Goal: Task Accomplishment & Management: Complete application form

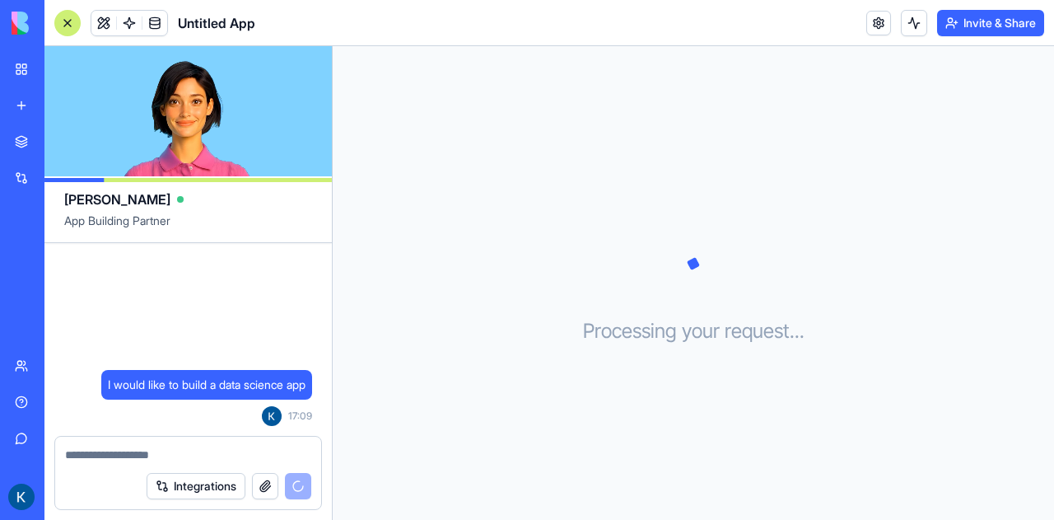
scroll to position [330, 0]
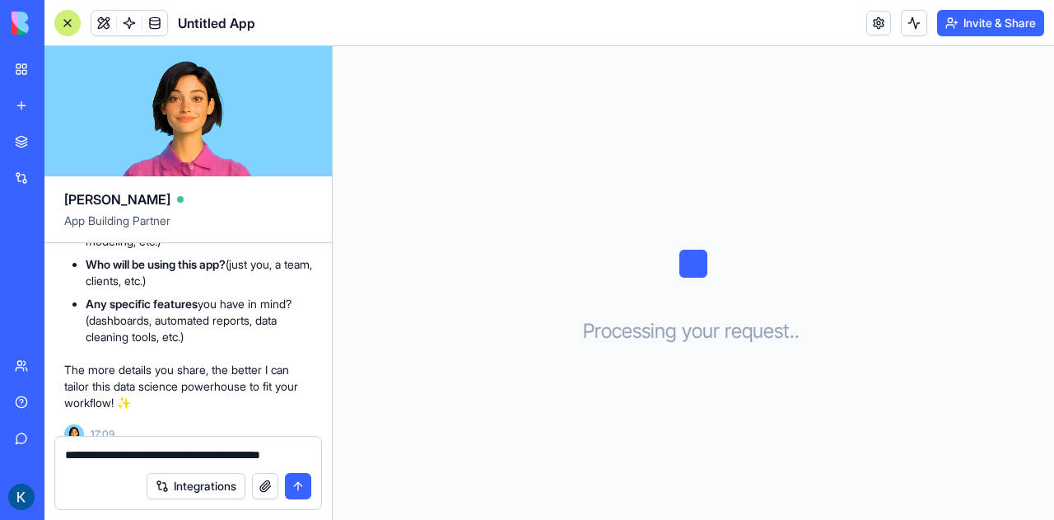
type textarea "**********"
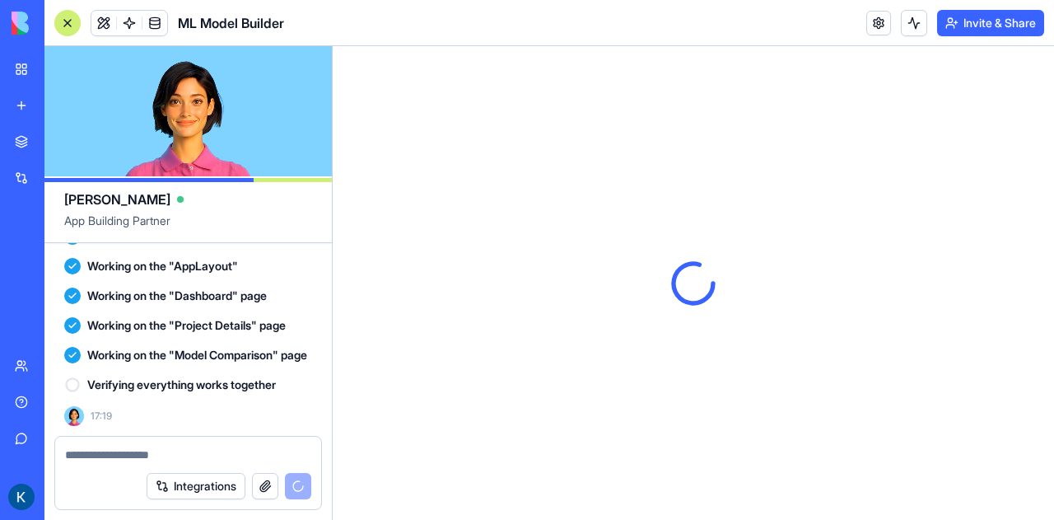
scroll to position [0, 0]
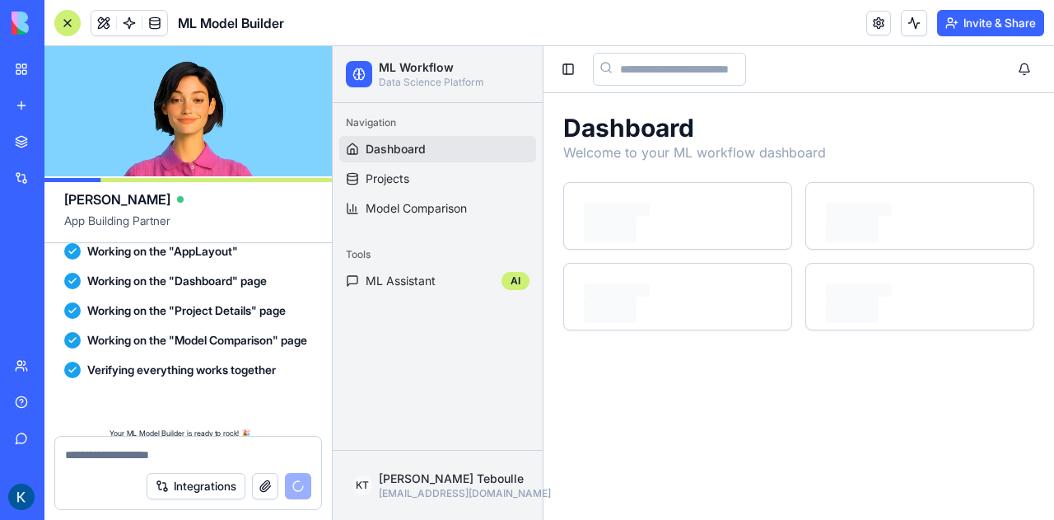
scroll to position [1104, 0]
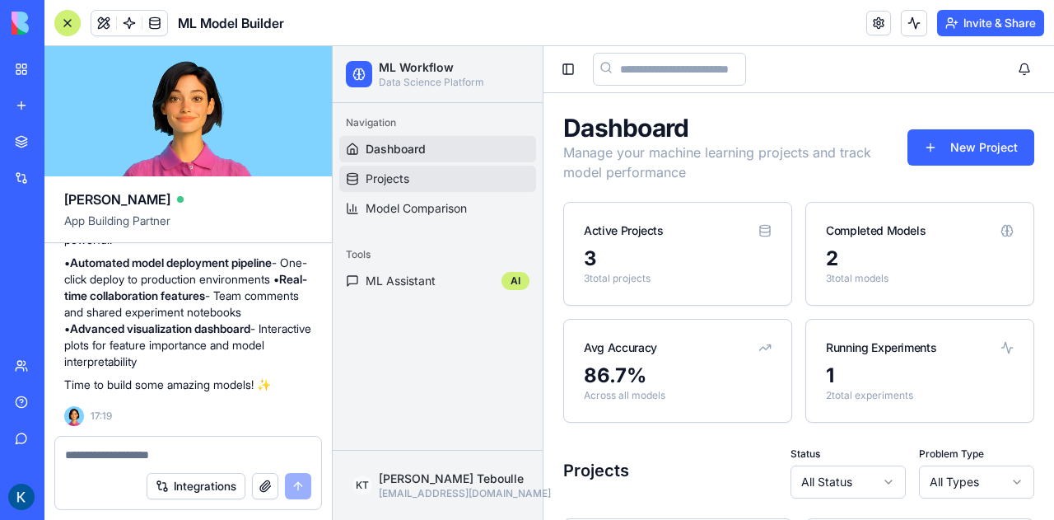
click at [420, 183] on link "Projects" at bounding box center [437, 179] width 197 height 26
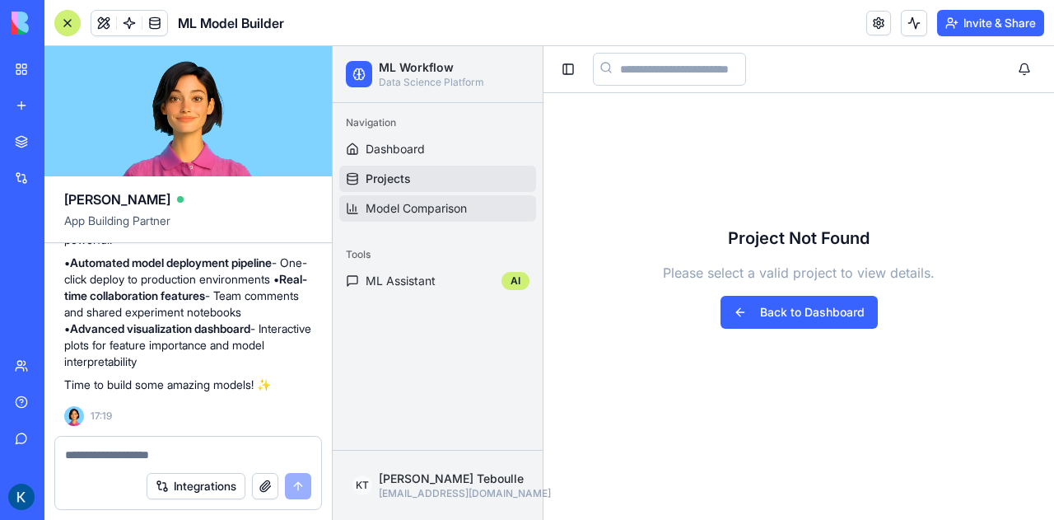
click at [379, 208] on span "Model Comparison" at bounding box center [416, 208] width 101 height 16
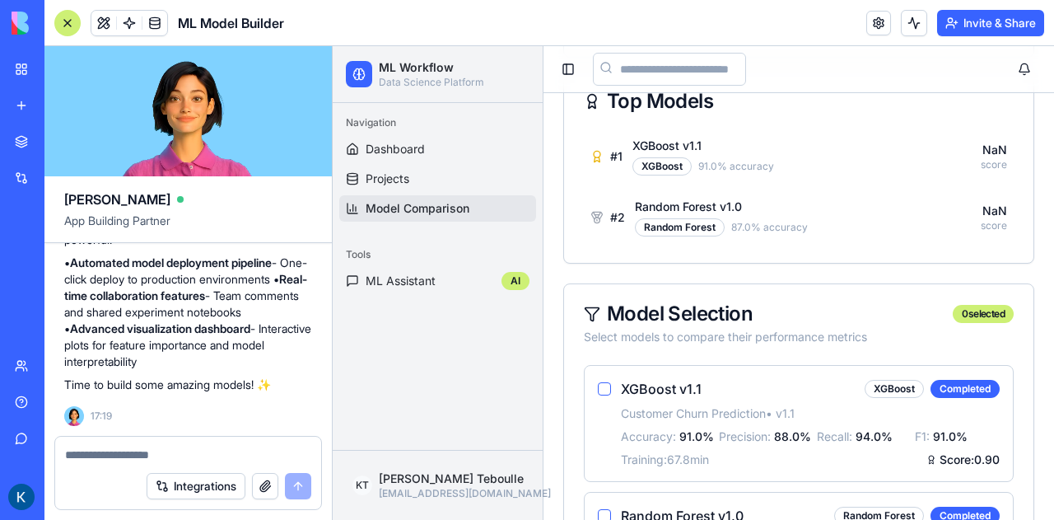
scroll to position [502, 0]
drag, startPoint x: 810, startPoint y: 280, endPoint x: 1038, endPoint y: 239, distance: 231.9
click at [1038, 239] on div "Model Comparison Compare performance metrics and analyze model effectiveness Ex…" at bounding box center [799, 183] width 511 height 1185
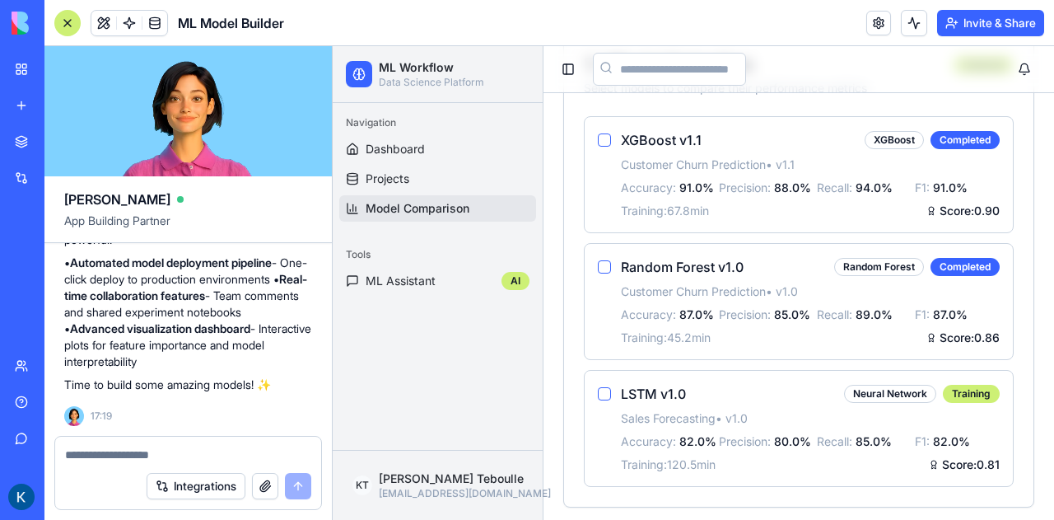
scroll to position [753, 0]
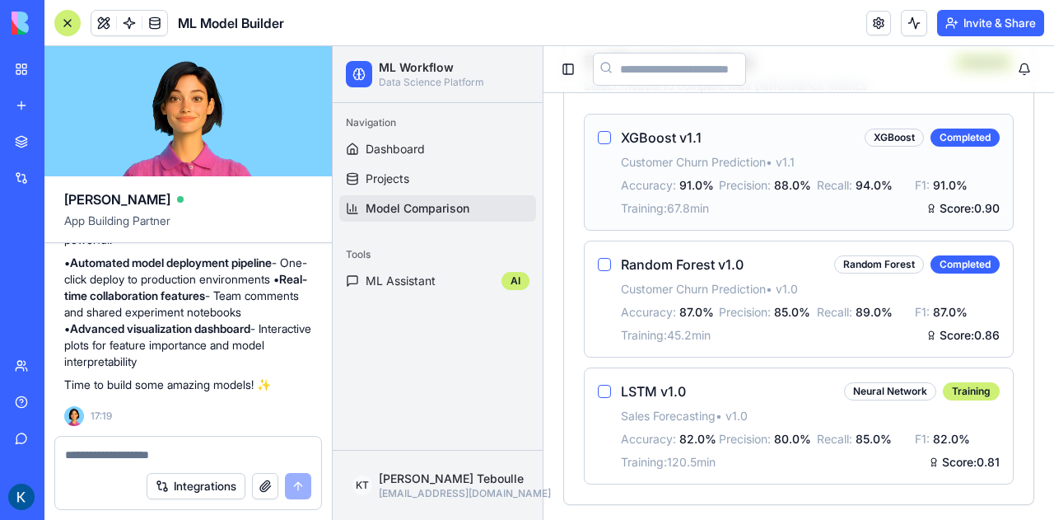
click at [606, 141] on button "button" at bounding box center [604, 137] width 13 height 13
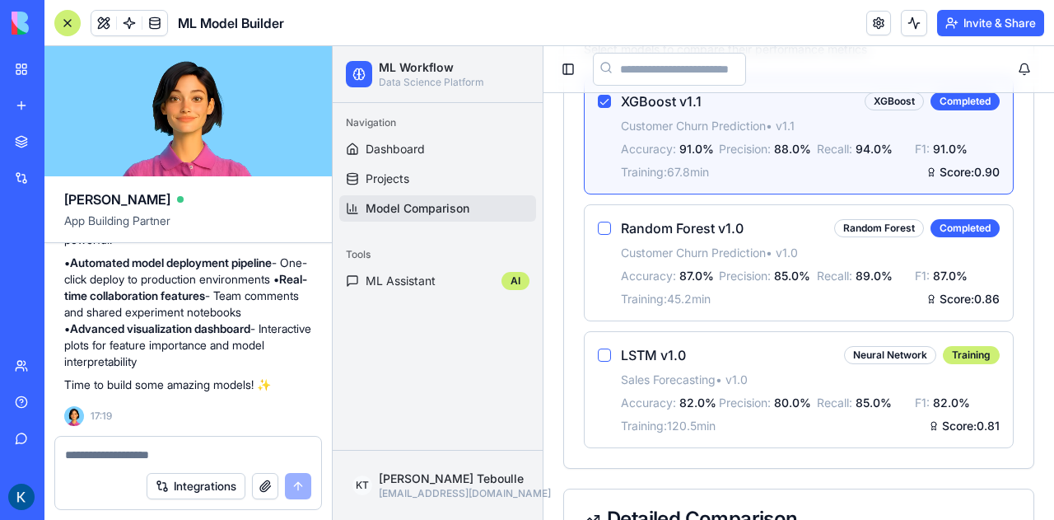
scroll to position [1147, 0]
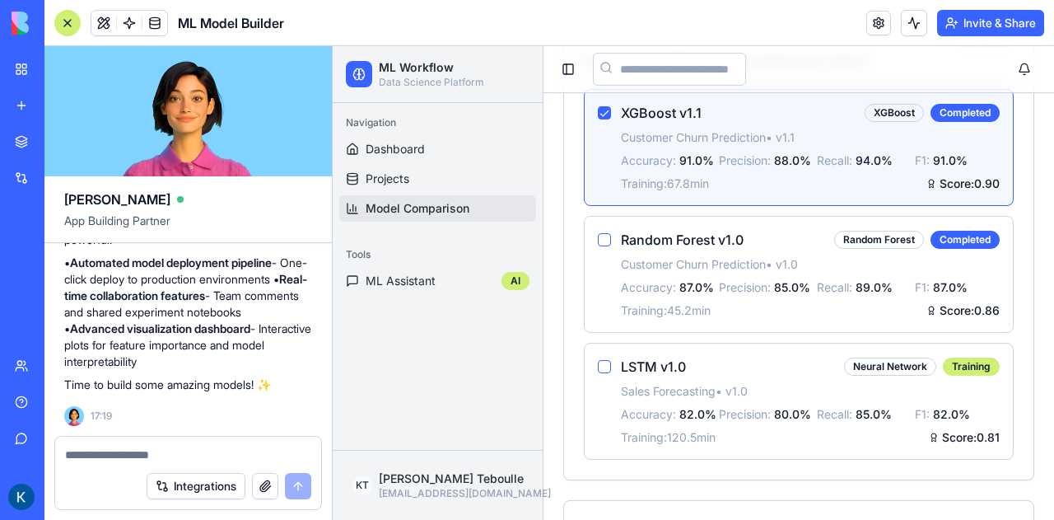
click at [796, 182] on div "Training: 67.8 min Score: 0.90" at bounding box center [810, 183] width 379 height 16
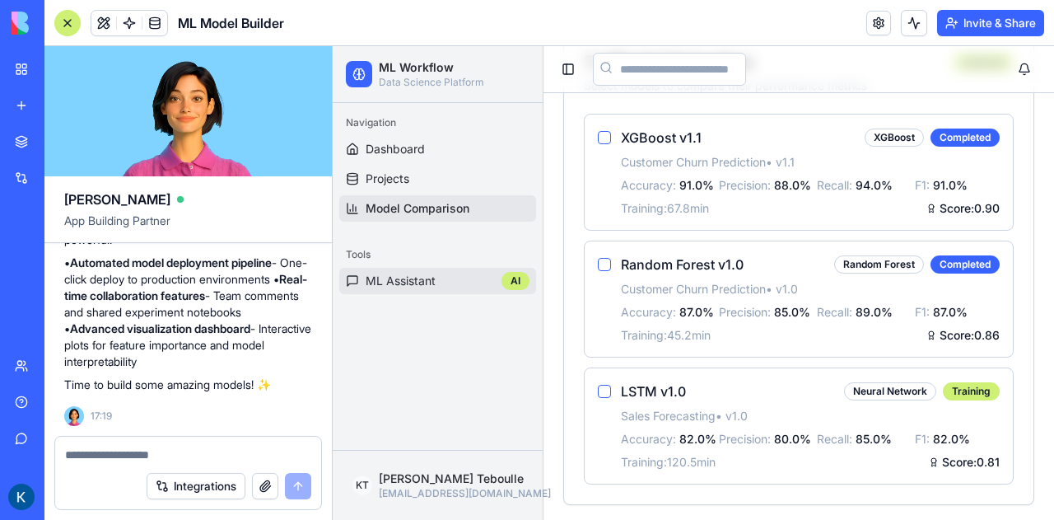
click at [390, 279] on span "ML Assistant" at bounding box center [401, 281] width 70 height 16
click at [388, 283] on span "ML Assistant" at bounding box center [401, 281] width 70 height 16
click at [395, 177] on span "Projects" at bounding box center [388, 179] width 44 height 16
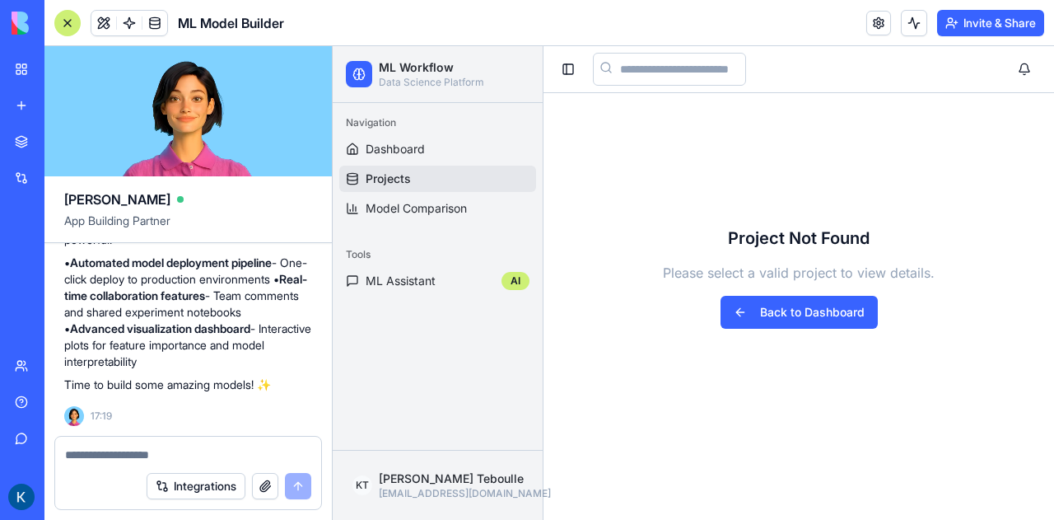
click at [394, 162] on ul "Dashboard Projects Model Comparison" at bounding box center [437, 179] width 197 height 86
click at [395, 155] on span "Dashboard" at bounding box center [395, 149] width 59 height 16
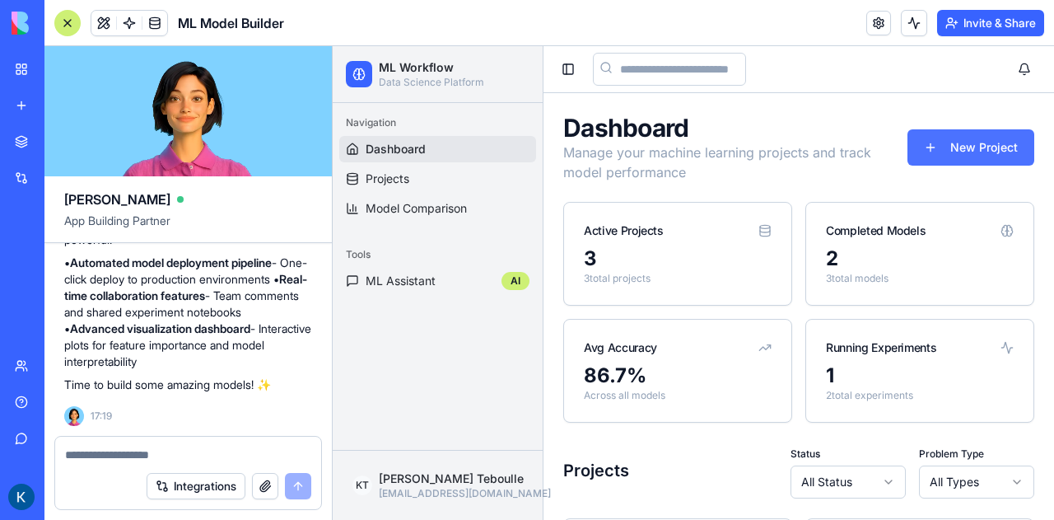
click at [962, 140] on button "New Project" at bounding box center [971, 147] width 127 height 36
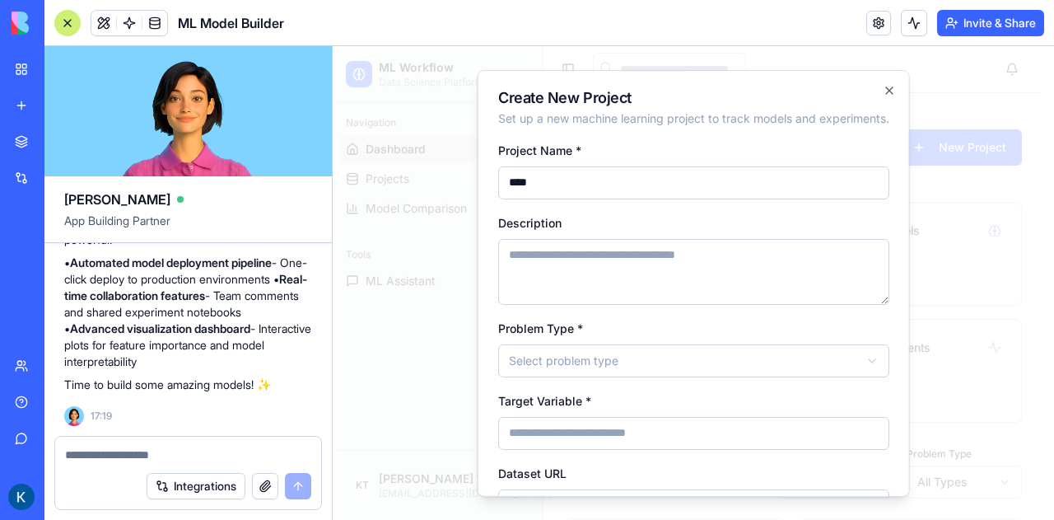
type input "****"
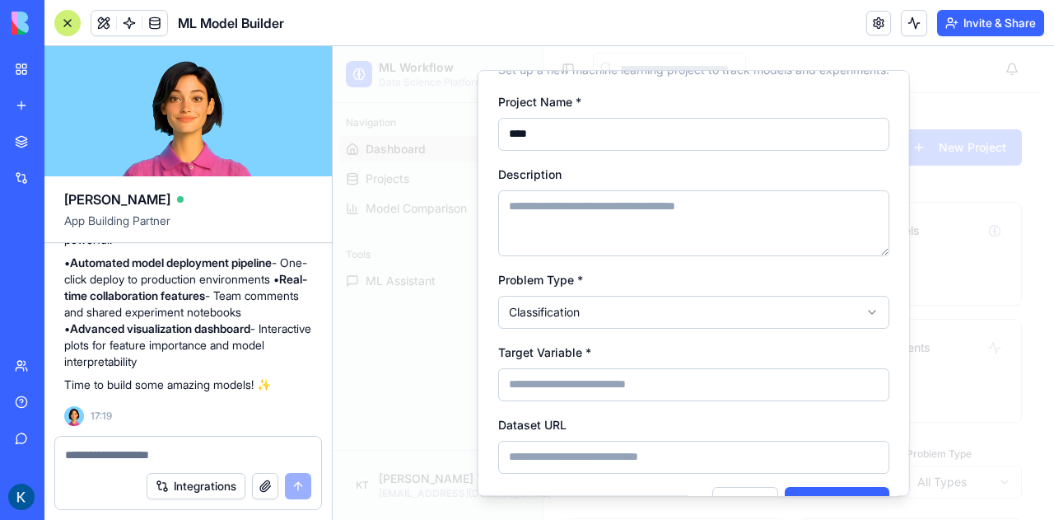
scroll to position [108, 0]
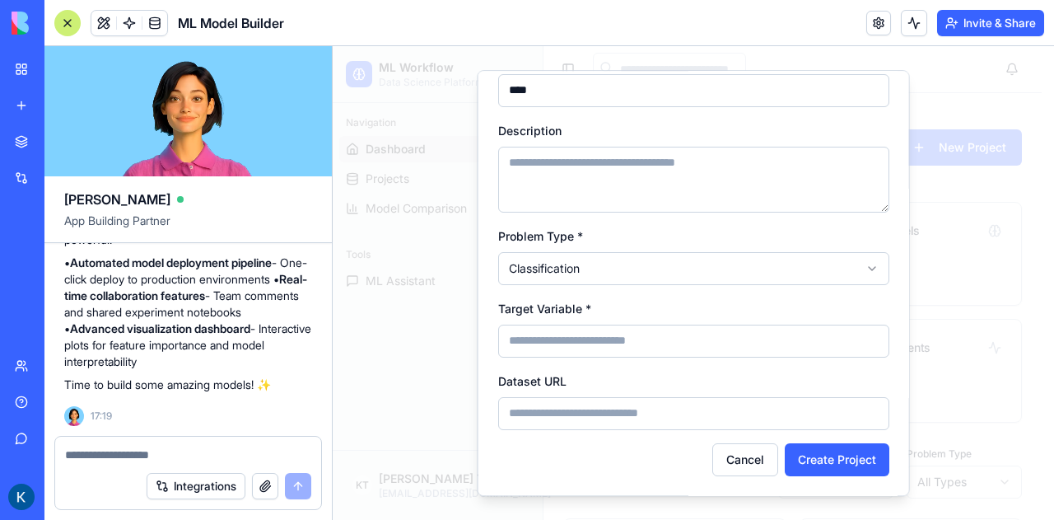
click at [639, 336] on input "Target Variable *" at bounding box center [693, 341] width 391 height 33
click at [636, 415] on input "Dataset URL" at bounding box center [693, 413] width 391 height 33
paste input "**********"
type input "**********"
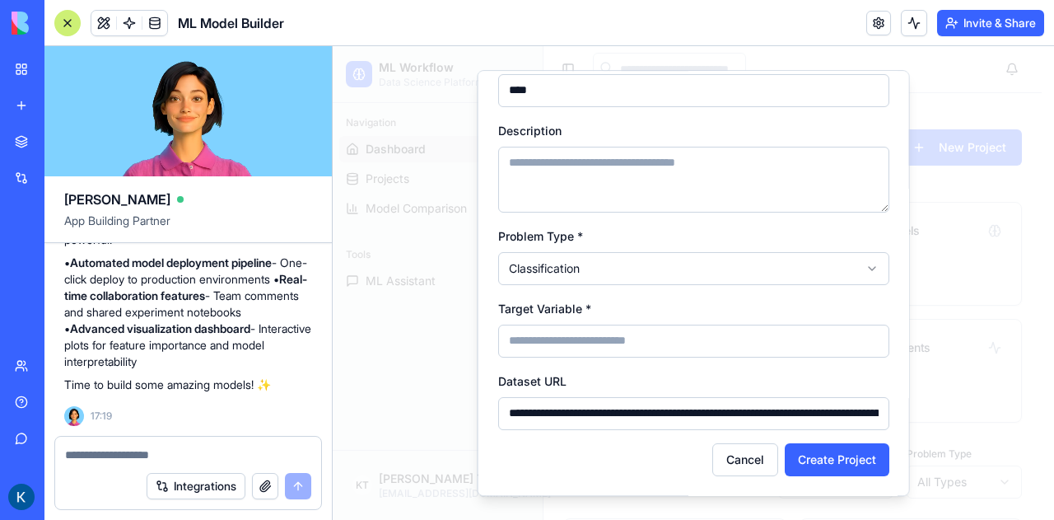
scroll to position [0, 749]
click at [636, 415] on input "**********" at bounding box center [687, 413] width 379 height 33
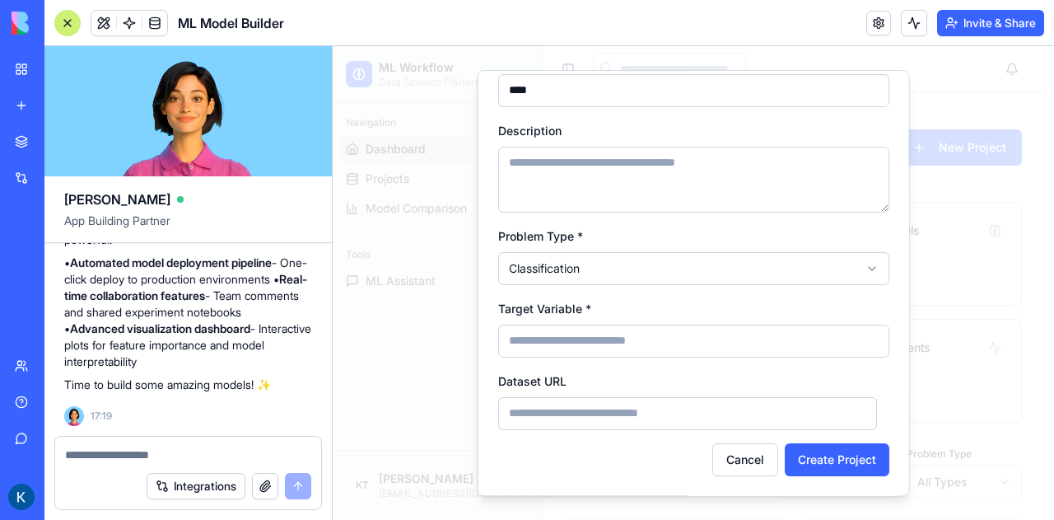
scroll to position [0, 0]
paste input "**********"
type input "**********"
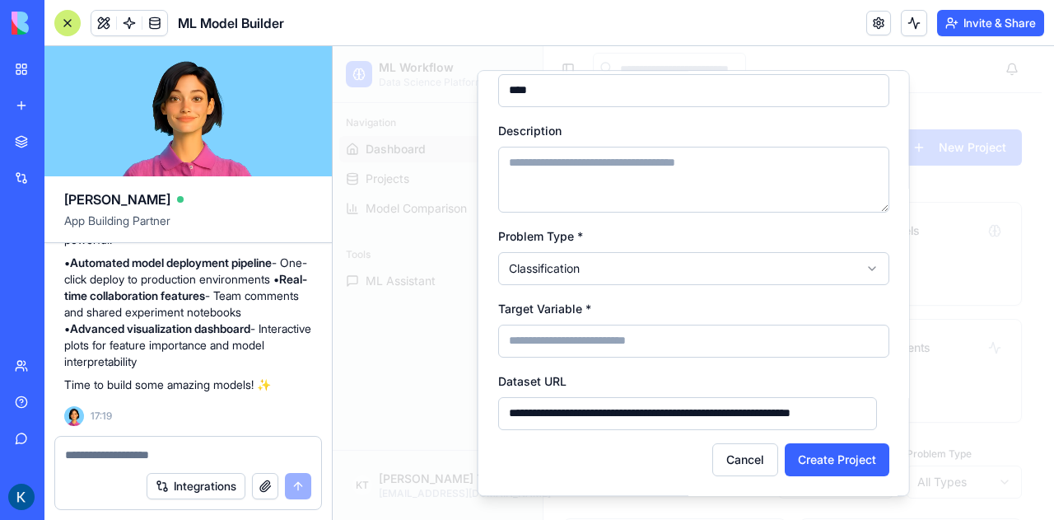
click at [546, 337] on input "Target Variable *" at bounding box center [693, 341] width 391 height 33
type input "*******"
click at [802, 460] on button "Create Project" at bounding box center [837, 459] width 105 height 33
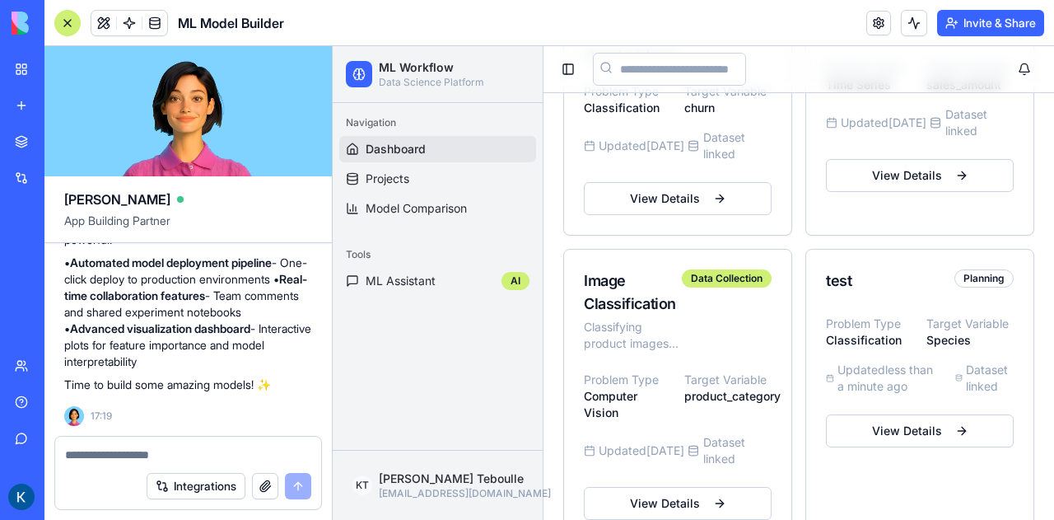
scroll to position [566, 0]
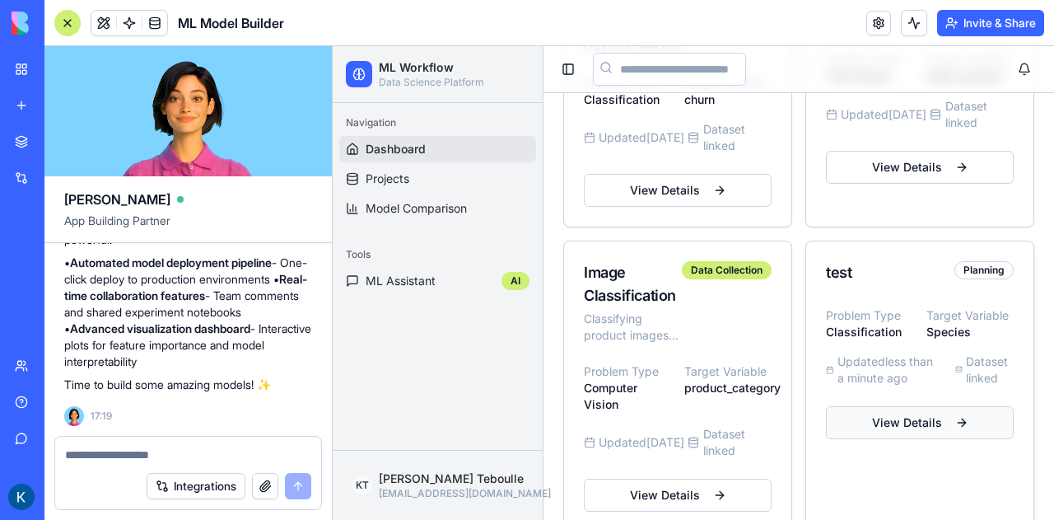
click at [914, 421] on button "View Details" at bounding box center [920, 422] width 188 height 33
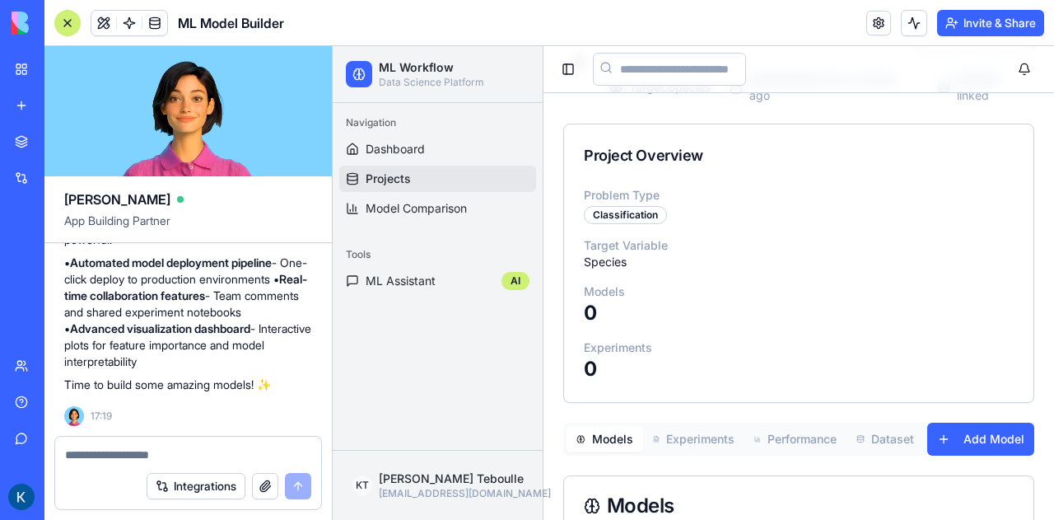
scroll to position [102, 0]
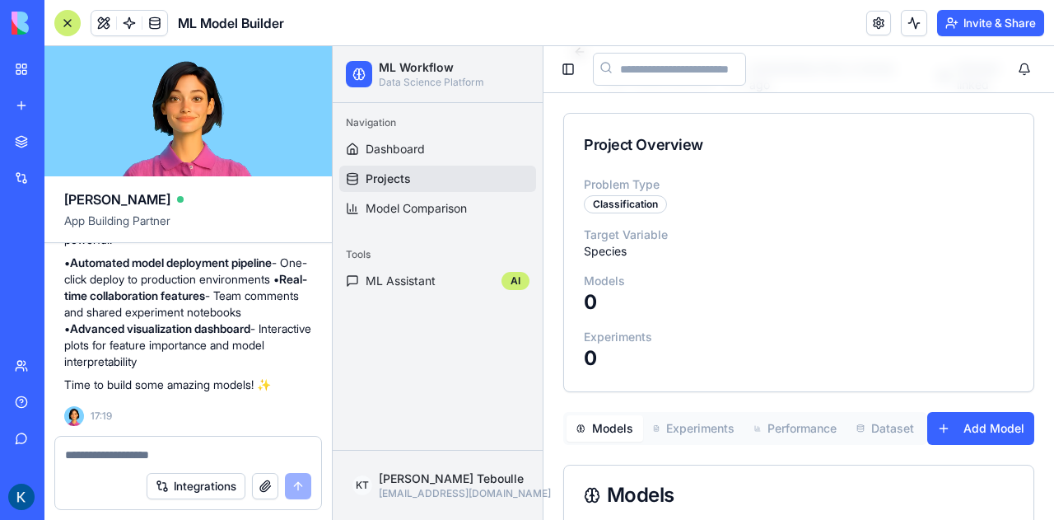
drag, startPoint x: 914, startPoint y: 421, endPoint x: 1026, endPoint y: 414, distance: 112.2
click at [1026, 414] on div "test Planning Edit Project Target: Species Updated less than a minute ago Datas…" at bounding box center [799, 355] width 511 height 729
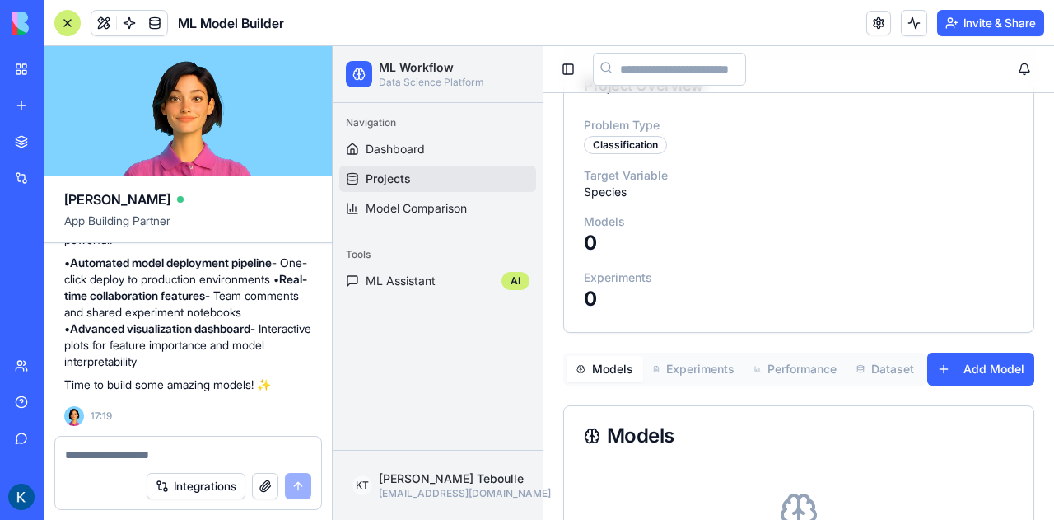
scroll to position [174, 0]
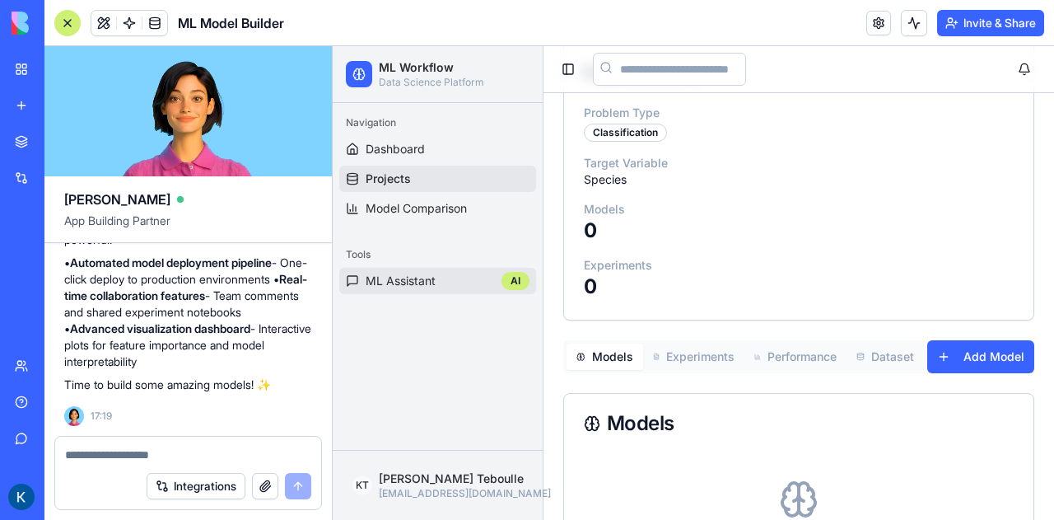
click at [396, 269] on button "ML Assistant AI" at bounding box center [437, 281] width 197 height 26
click at [480, 283] on button "ML Assistant AI" at bounding box center [437, 281] width 197 height 26
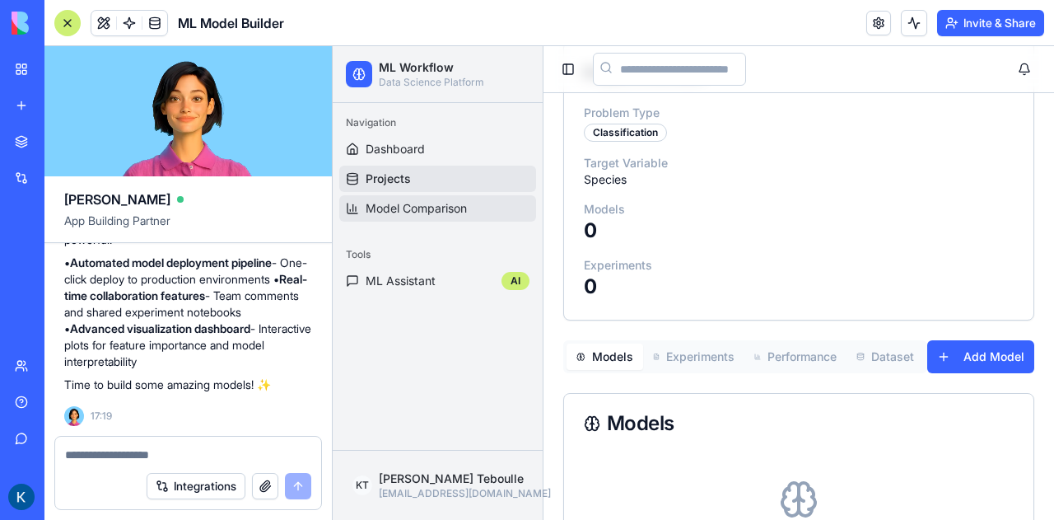
click at [442, 203] on span "Model Comparison" at bounding box center [416, 208] width 101 height 16
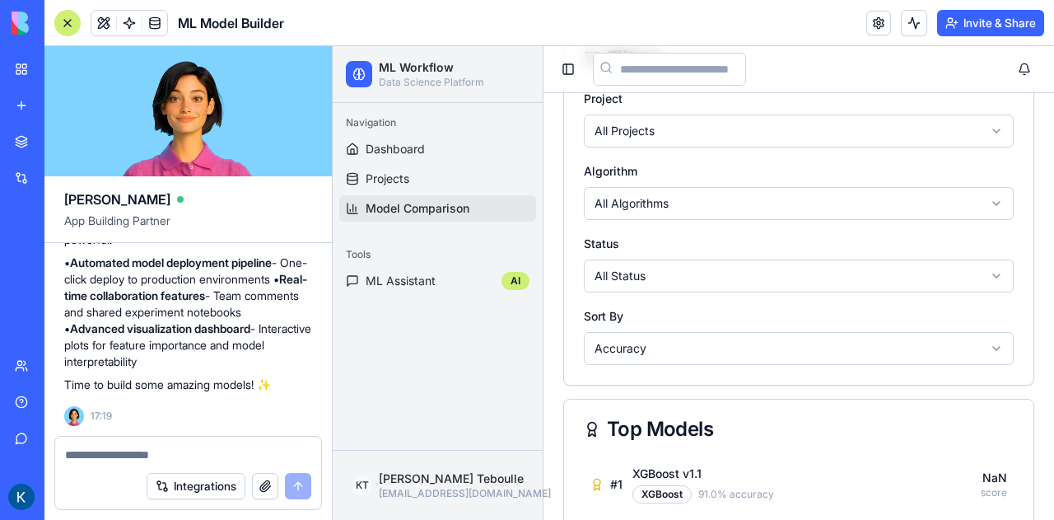
click at [442, 203] on span "Model Comparison" at bounding box center [418, 208] width 104 height 16
click at [435, 143] on link "Dashboard" at bounding box center [437, 149] width 197 height 26
